Goal: Use online tool/utility: Utilize a website feature to perform a specific function

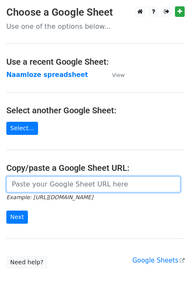
click at [72, 181] on input "url" at bounding box center [93, 184] width 174 height 16
paste input "https://docs.google.com/spreadsheets/d/1pqnfuZZGDF5G2Ls2gQgyDC4Llt3Lo-HpbJp2SG7…"
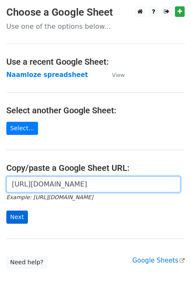
type input "https://docs.google.com/spreadsheets/d/1pqnfuZZGDF5G2Ls2gQgyDC4Llt3Lo-HpbJp2SG7…"
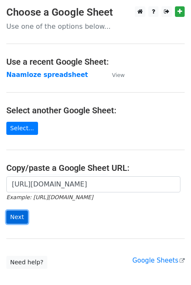
click at [14, 215] on input "Next" at bounding box center [17, 216] width 22 height 13
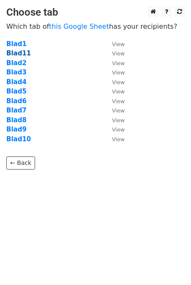
click at [23, 54] on strong "Blad11" at bounding box center [18, 53] width 25 height 8
